Goal: Obtain resource: Download file/media

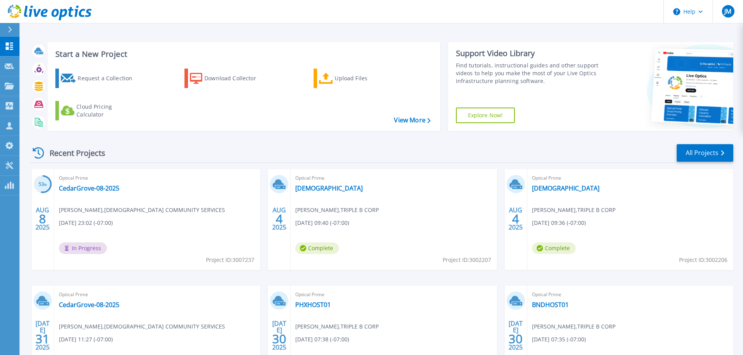
click at [315, 247] on span "Complete" at bounding box center [317, 249] width 44 height 12
click at [329, 190] on link "[DEMOGRAPHIC_DATA]" at bounding box center [328, 189] width 67 height 8
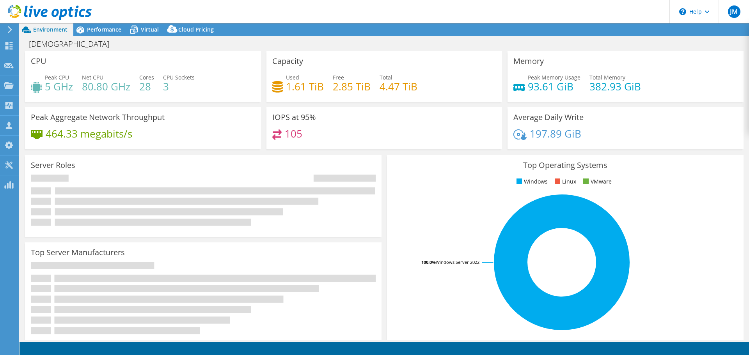
select select "USWest"
select select "USD"
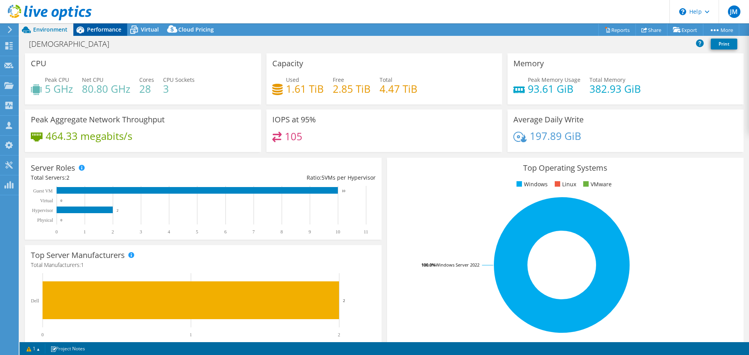
click at [110, 32] on span "Performance" at bounding box center [104, 29] width 34 height 7
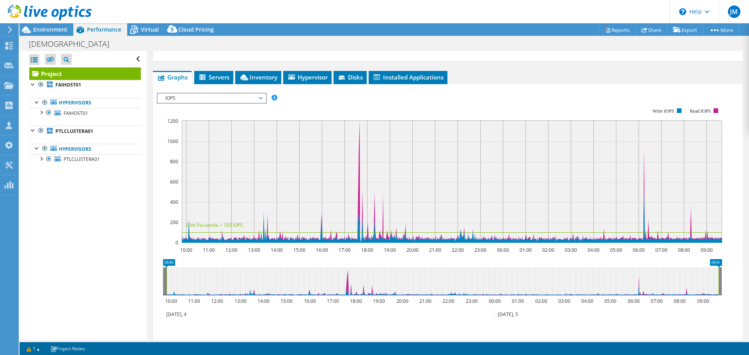
scroll to position [78, 0]
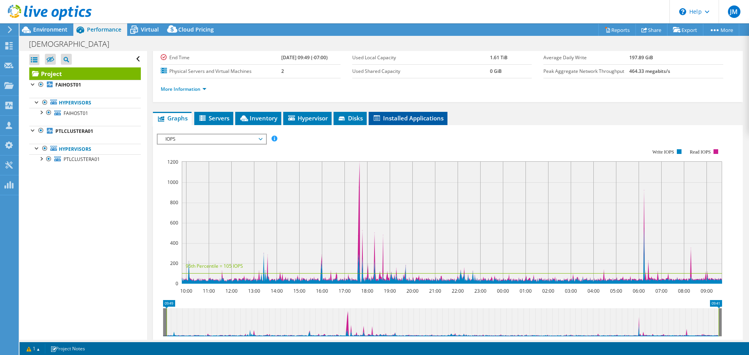
click at [421, 120] on span "Installed Applications" at bounding box center [408, 118] width 71 height 8
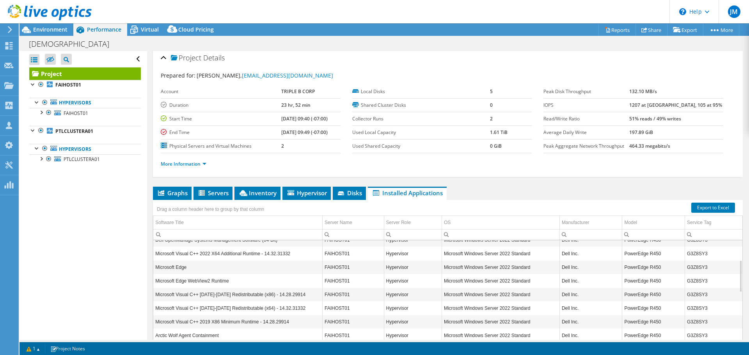
scroll to position [0, 0]
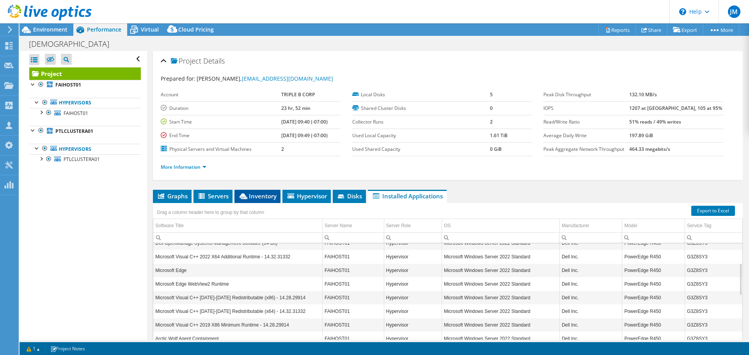
click at [261, 195] on span "Inventory" at bounding box center [257, 196] width 38 height 8
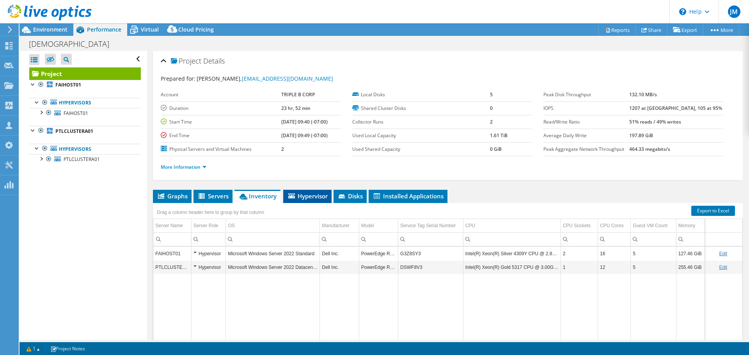
click at [296, 198] on span "Hypervisor" at bounding box center [307, 196] width 41 height 8
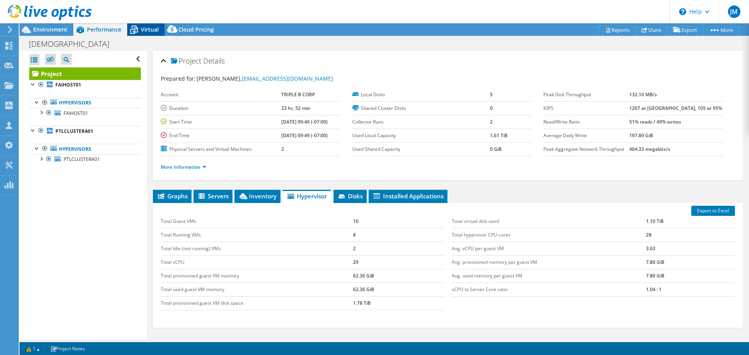
click at [149, 26] on span "Virtual" at bounding box center [150, 29] width 18 height 7
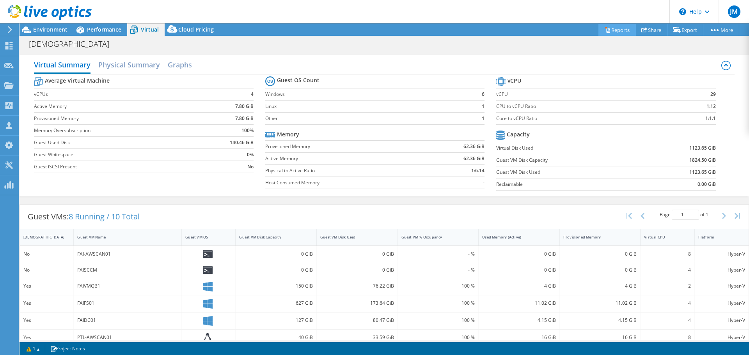
click at [614, 32] on link "Reports" at bounding box center [616, 30] width 37 height 12
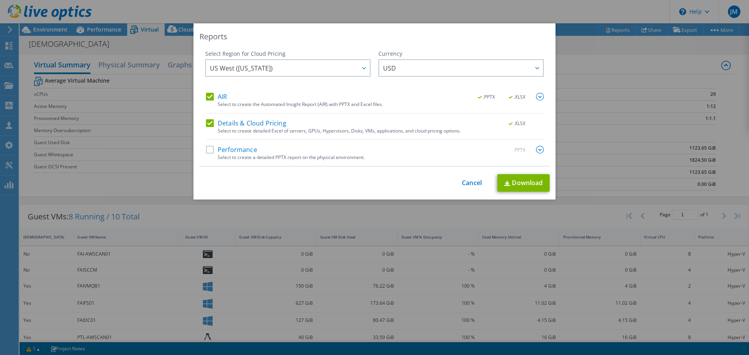
click at [214, 141] on div "AIR .PPTX .XLSX Select to create the Automated Insight Report (AIR) with PPTX a…" at bounding box center [375, 129] width 338 height 73
drag, startPoint x: 205, startPoint y: 152, endPoint x: 291, endPoint y: 162, distance: 86.4
click at [206, 152] on label "Performance" at bounding box center [231, 150] width 51 height 8
click at [0, 0] on input "Performance" at bounding box center [0, 0] width 0 height 0
click at [525, 179] on link "Download" at bounding box center [523, 183] width 52 height 18
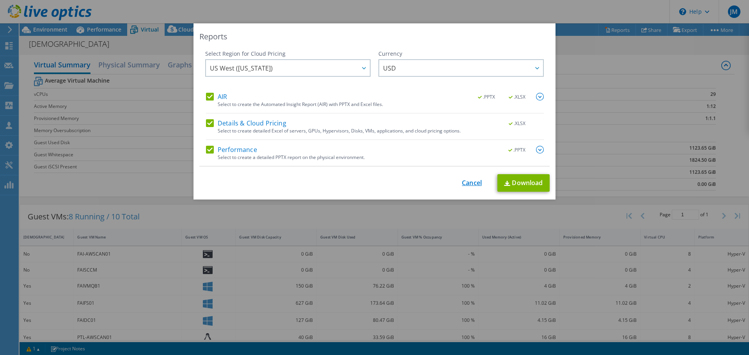
click at [469, 185] on link "Cancel" at bounding box center [472, 182] width 20 height 7
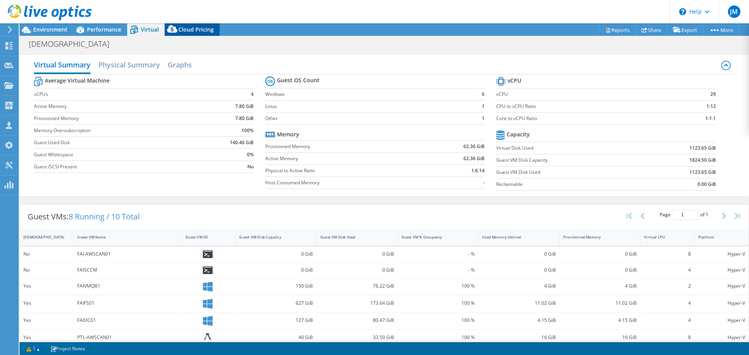
click at [193, 30] on span "Cloud Pricing" at bounding box center [196, 29] width 36 height 7
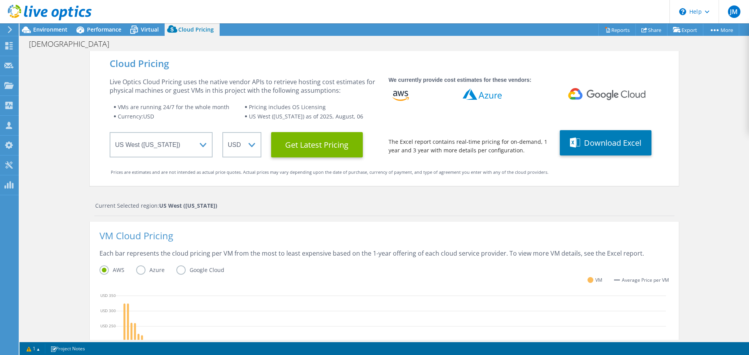
click at [136, 271] on label "Azure" at bounding box center [156, 270] width 40 height 9
click at [0, 0] on input "Azure" at bounding box center [0, 0] width 0 height 0
click at [19, 46] on div "JM Channel Partner [PERSON_NAME] [PERSON_NAME][EMAIL_ADDRESS][PERSON_NAME][DOMA…" at bounding box center [374, 177] width 749 height 355
click at [13, 47] on icon at bounding box center [8, 45] width 9 height 7
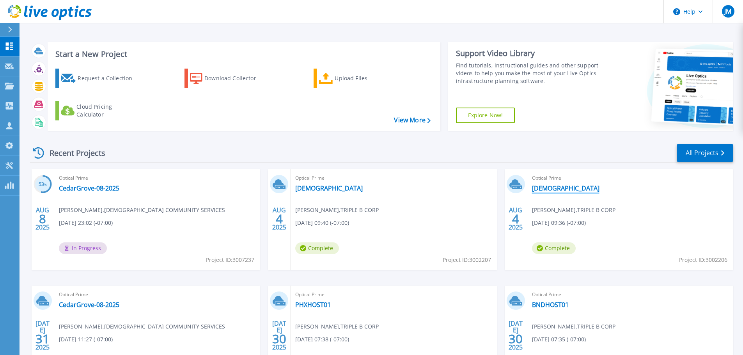
click at [551, 190] on link "[DEMOGRAPHIC_DATA]" at bounding box center [565, 189] width 67 height 8
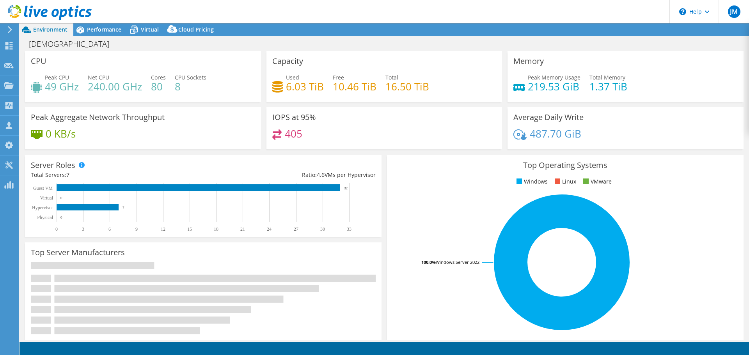
select select "USWest"
select select "USD"
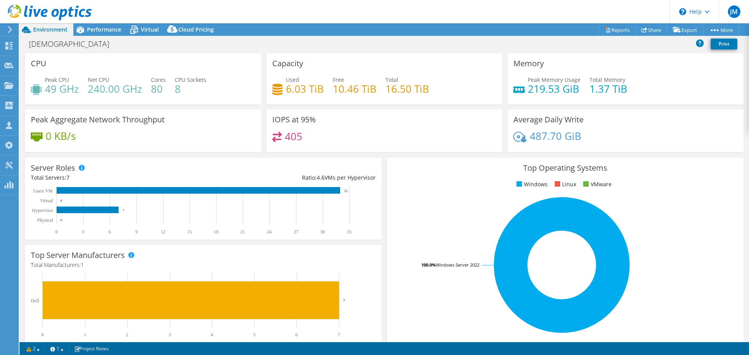
click at [117, 23] on header "JM Channel Partner John Murdoch john.murdoch@connection.com Connection My Profi…" at bounding box center [374, 11] width 749 height 23
click at [98, 32] on span "Performance" at bounding box center [104, 29] width 34 height 7
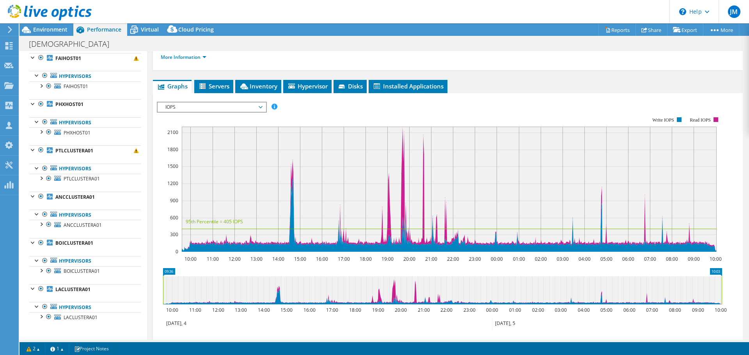
scroll to position [39, 0]
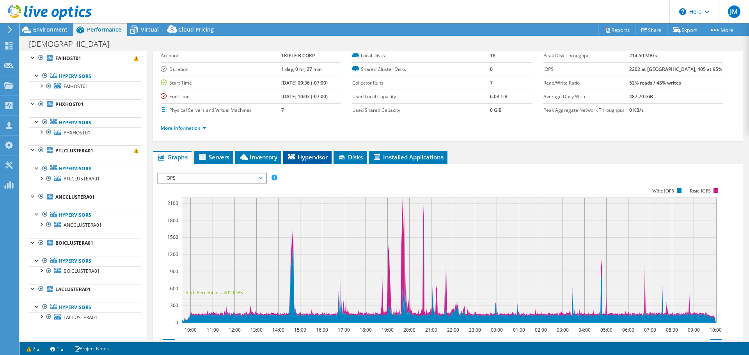
click at [300, 158] on span "Hypervisor" at bounding box center [307, 157] width 41 height 8
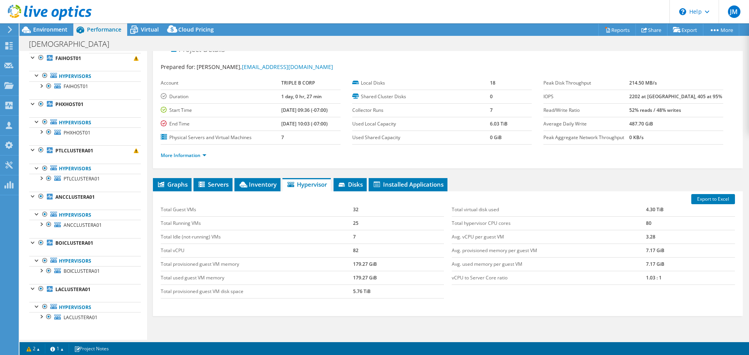
scroll to position [0, 0]
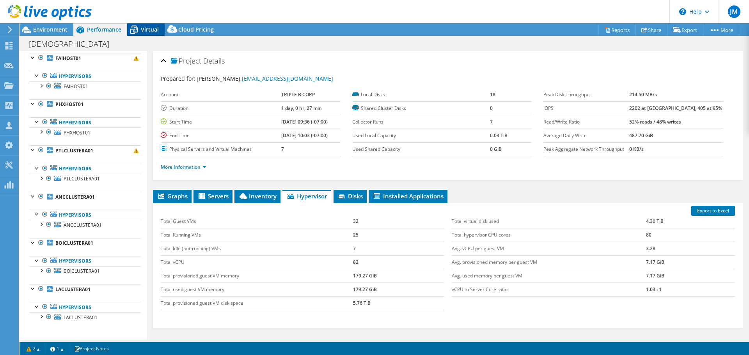
click at [135, 26] on icon at bounding box center [133, 27] width 5 height 3
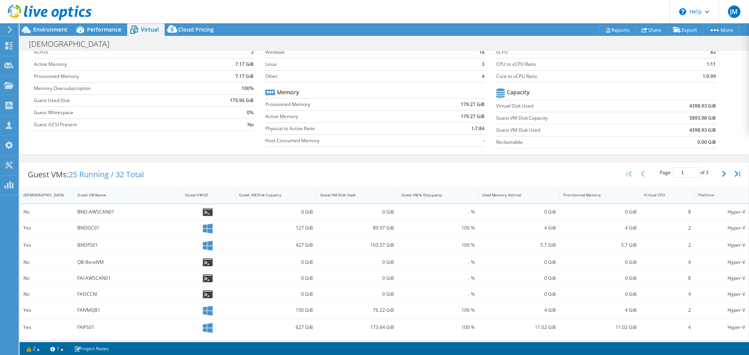
scroll to position [162, 0]
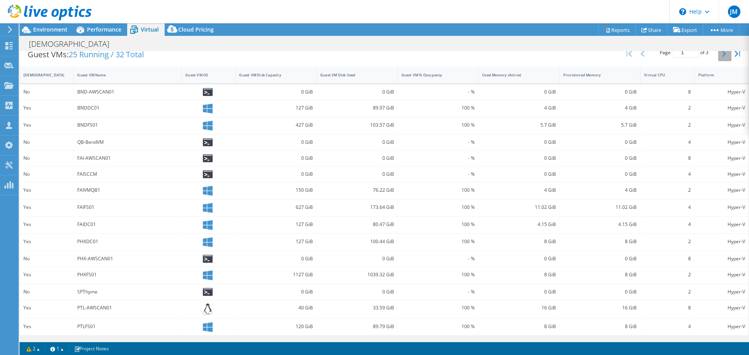
click at [722, 55] on icon "button" at bounding box center [724, 54] width 4 height 6
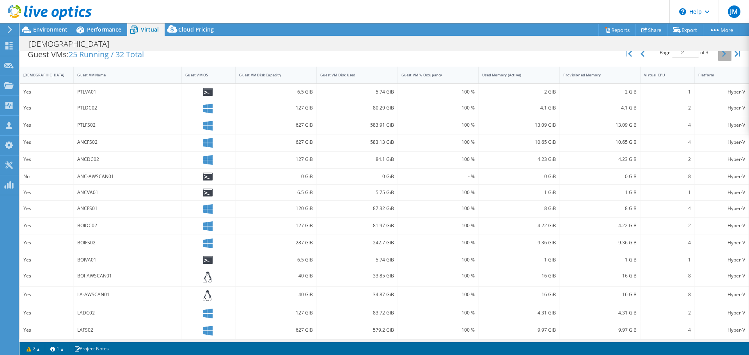
click at [722, 55] on icon "button" at bounding box center [724, 54] width 4 height 6
type input "3"
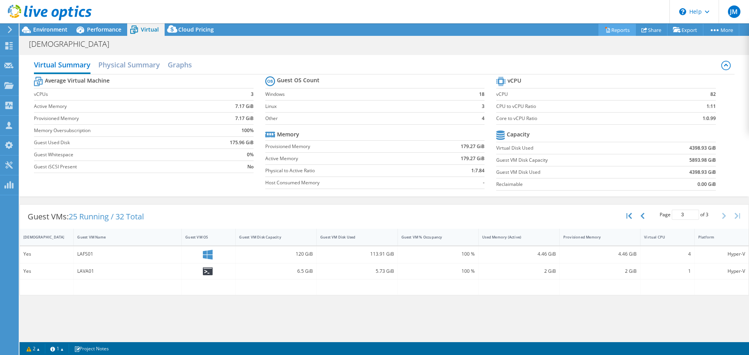
click at [612, 30] on link "Reports" at bounding box center [616, 30] width 37 height 12
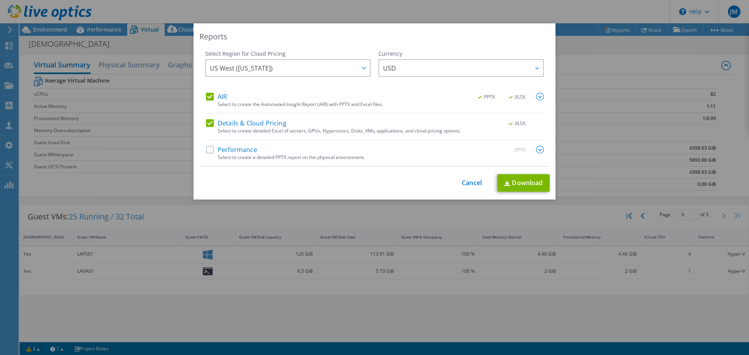
click at [206, 153] on label "Performance" at bounding box center [231, 150] width 51 height 8
click at [0, 0] on input "Performance" at bounding box center [0, 0] width 0 height 0
click at [520, 185] on div "Reports Select Region for Cloud Pricing Asia Pacific (Hong Kong) Asia Pacific (…" at bounding box center [375, 111] width 362 height 176
click at [520, 185] on link "Download" at bounding box center [523, 183] width 52 height 18
click at [469, 183] on link "Cancel" at bounding box center [472, 182] width 20 height 7
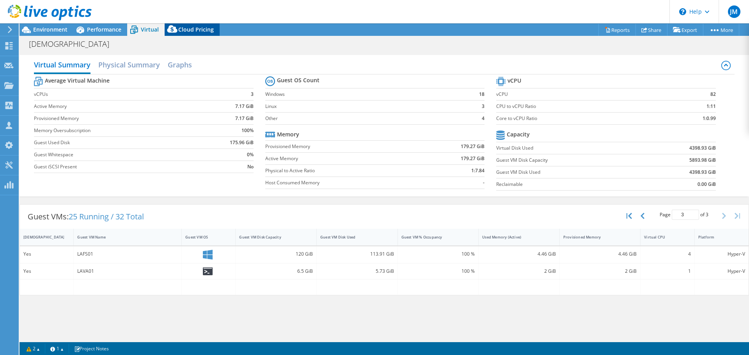
click at [197, 27] on span "Cloud Pricing" at bounding box center [196, 29] width 36 height 7
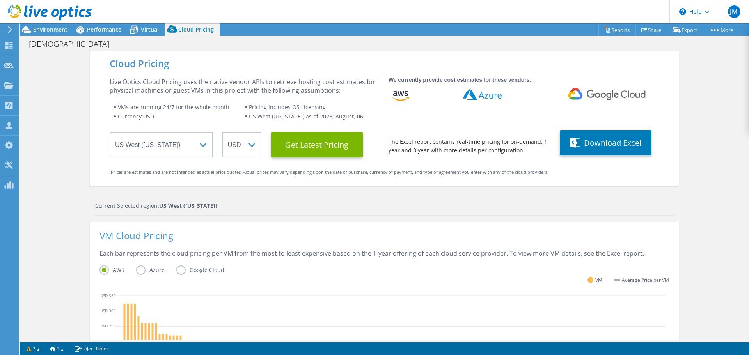
scroll to position [59, 0]
click at [140, 271] on label "Azure" at bounding box center [156, 270] width 40 height 9
click at [0, 0] on input "Azure" at bounding box center [0, 0] width 0 height 0
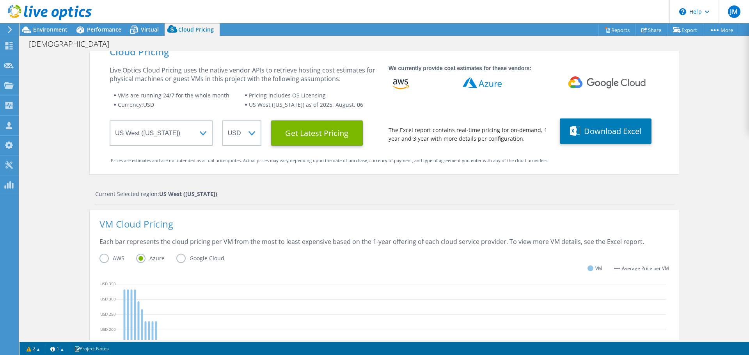
scroll to position [0, 0]
